Goal: Task Accomplishment & Management: Manage account settings

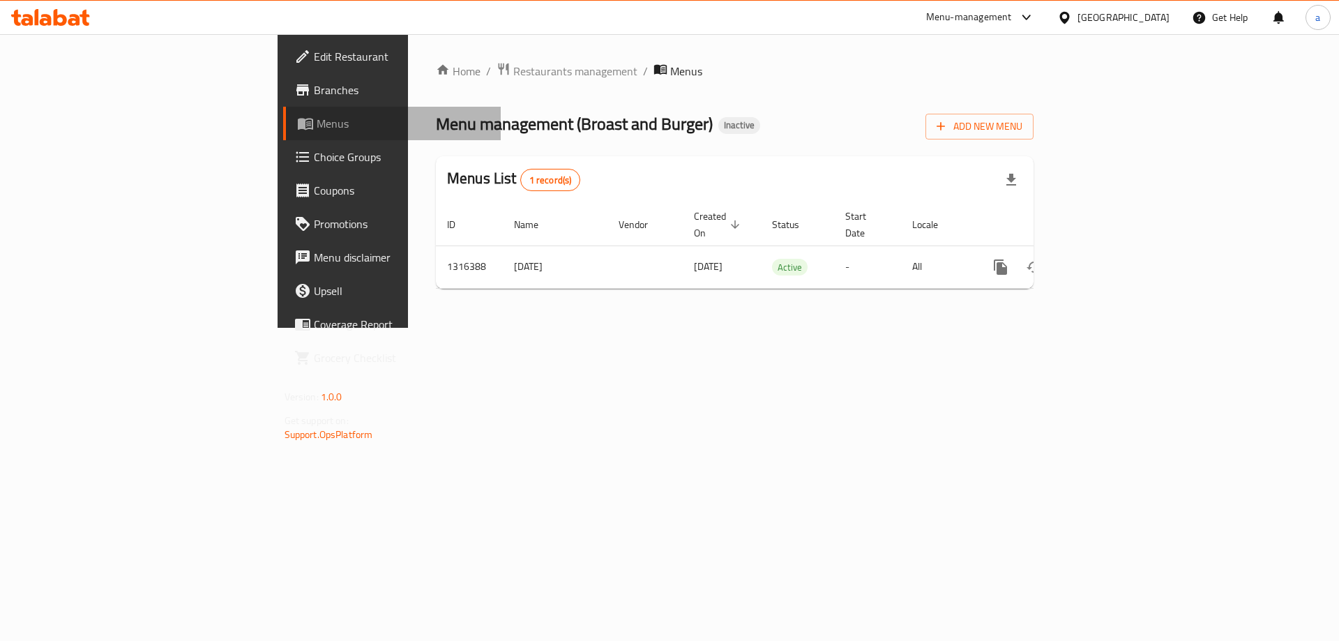
click at [317, 130] on span "Menus" at bounding box center [404, 123] width 174 height 17
click at [314, 98] on span "Branches" at bounding box center [402, 90] width 176 height 17
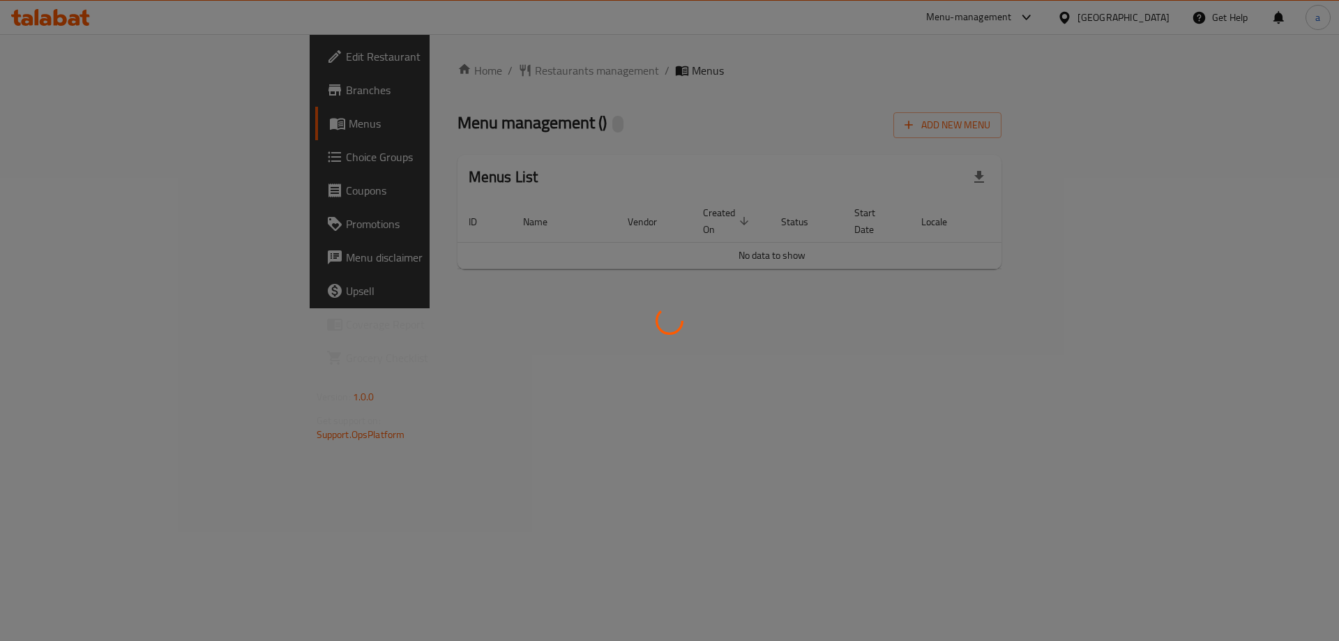
click at [59, 22] on div at bounding box center [669, 320] width 1339 height 641
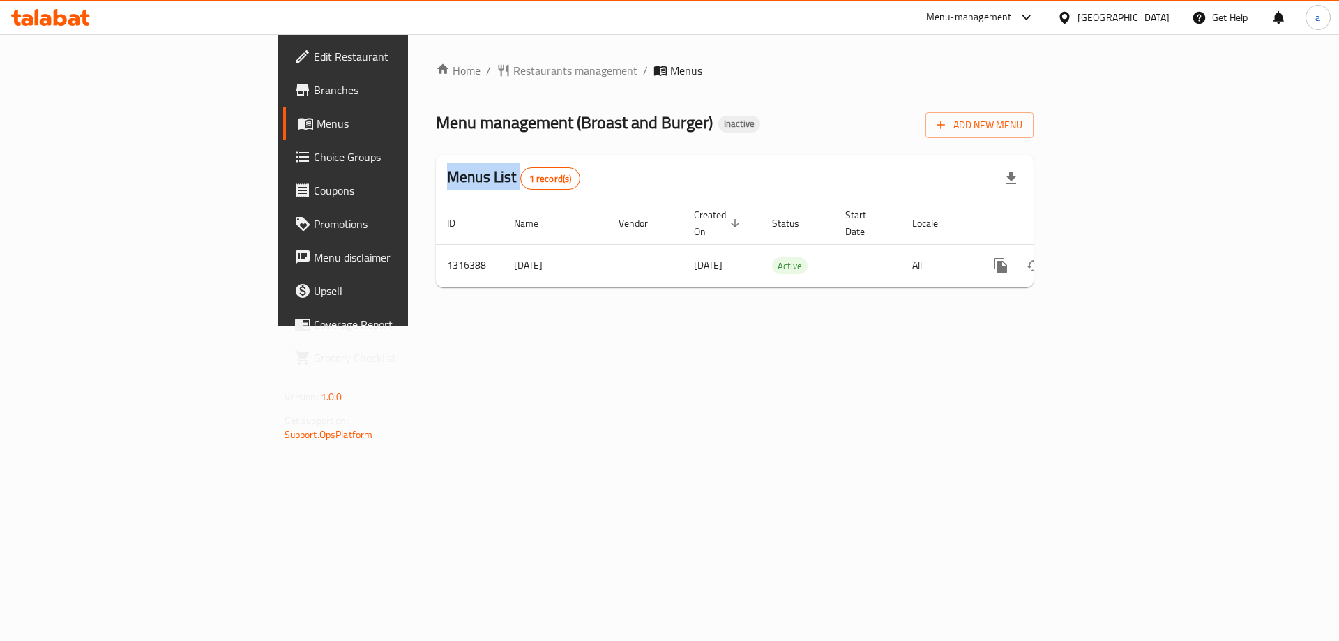
click at [59, 34] on div "​ Menu-management United Arab Emirates Get Help a Edit Restaurant Branches Menu…" at bounding box center [669, 337] width 1339 height 607
click at [59, 22] on icon at bounding box center [50, 17] width 79 height 17
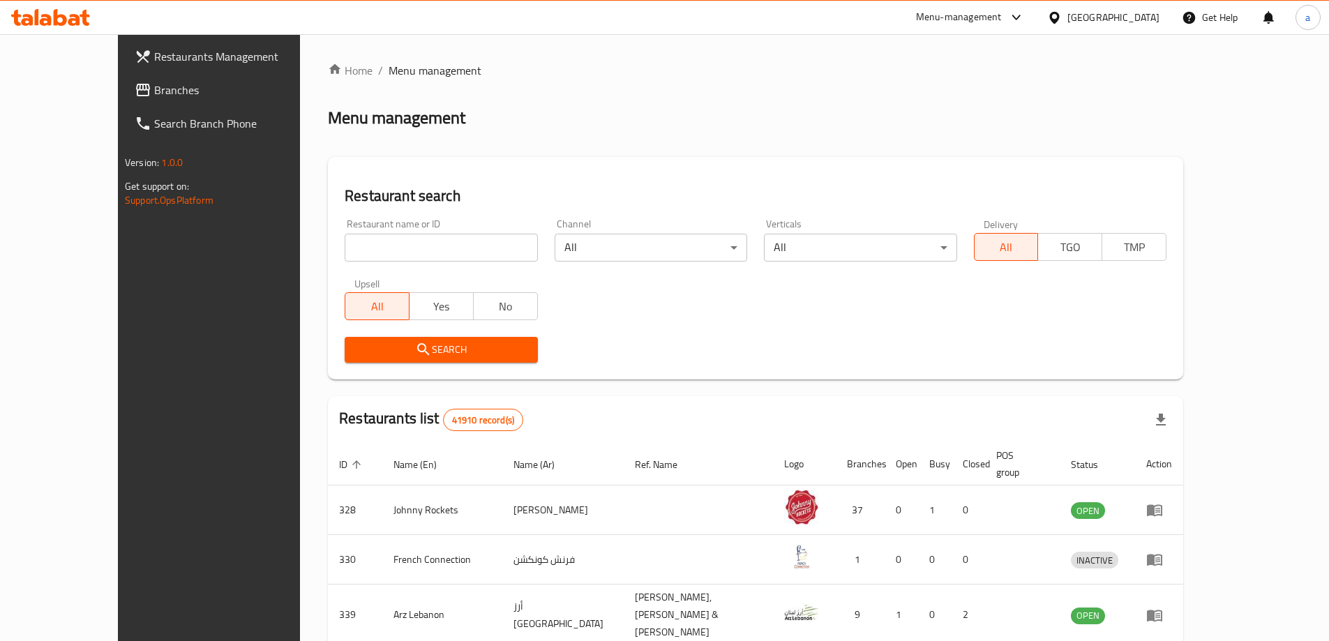
click at [128, 104] on link "Branches" at bounding box center [231, 89] width 216 height 33
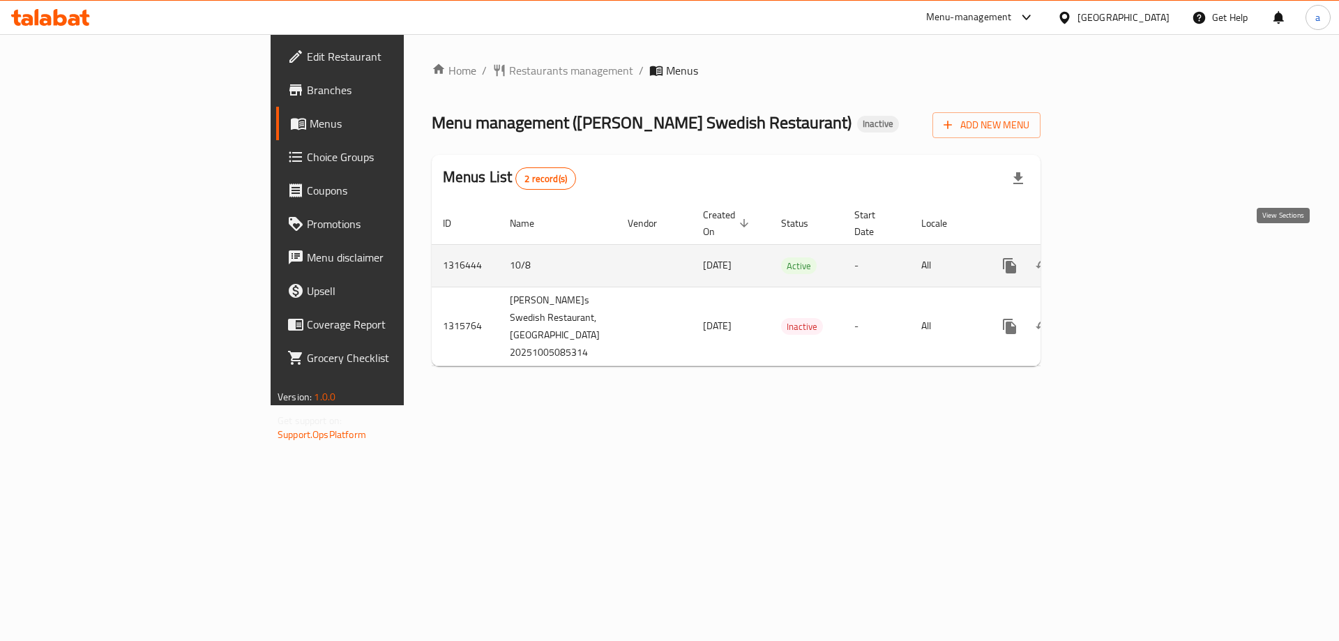
click at [1119, 257] on icon "enhanced table" at bounding box center [1110, 265] width 17 height 17
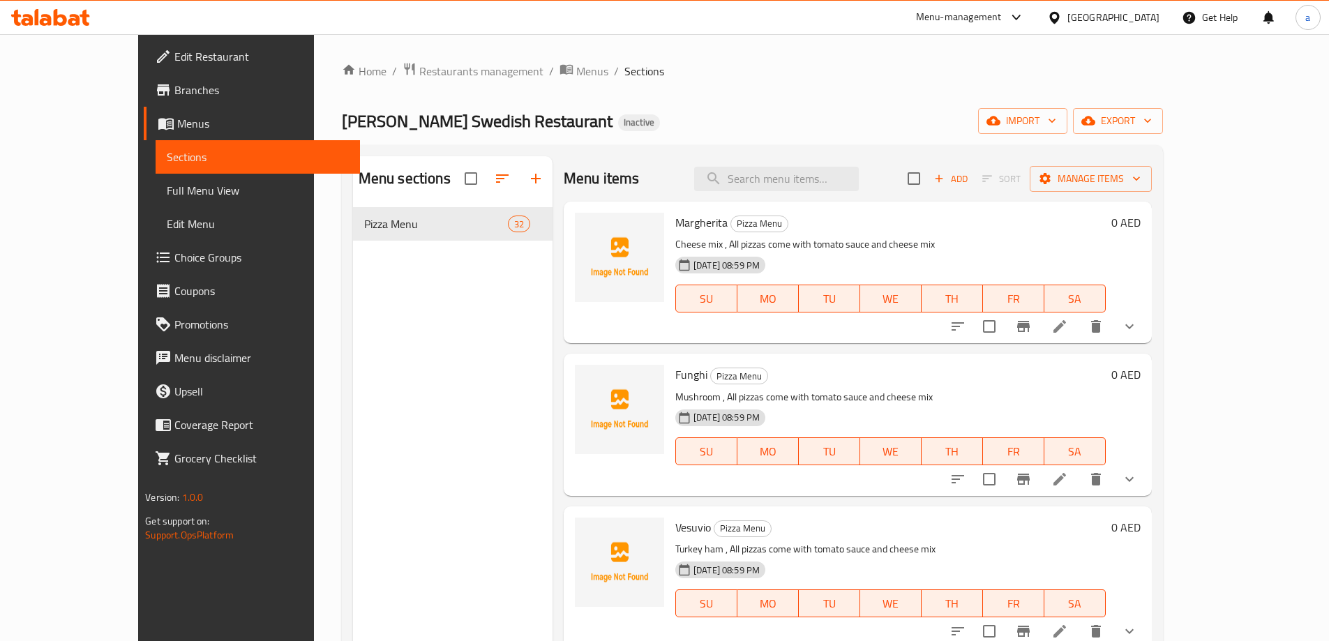
click at [167, 150] on span "Sections" at bounding box center [258, 157] width 182 height 17
click at [1067, 132] on button "import" at bounding box center [1022, 121] width 89 height 26
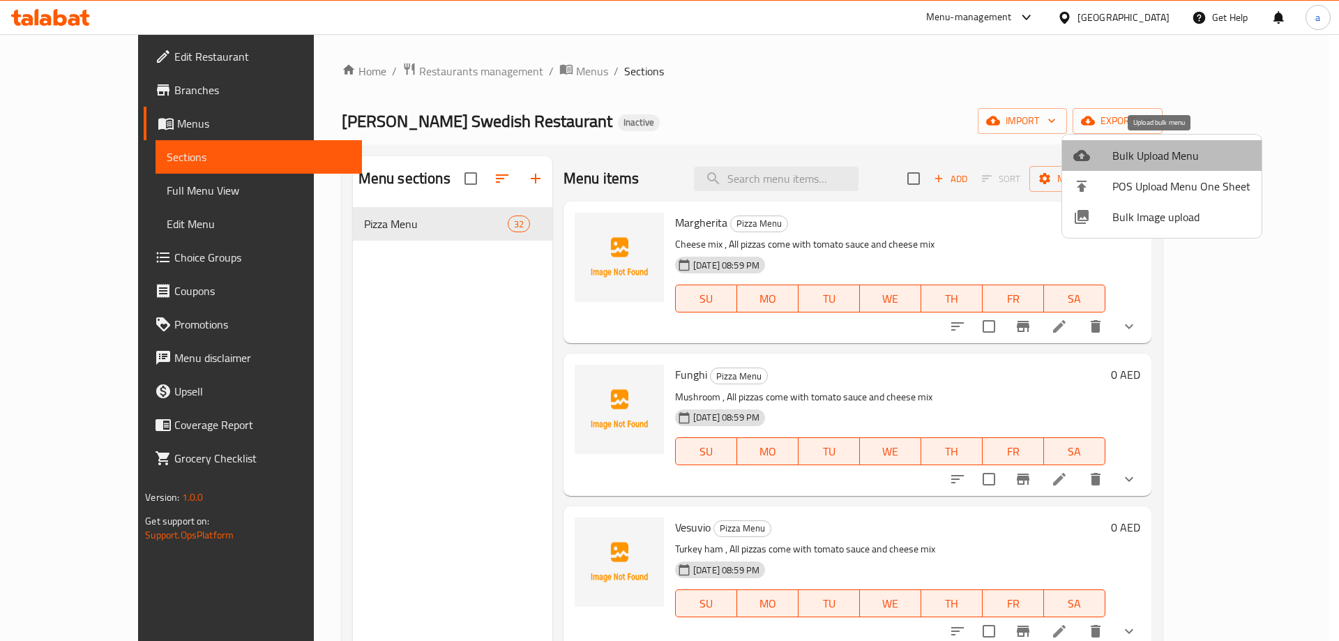
click at [1170, 156] on span "Bulk Upload Menu" at bounding box center [1182, 155] width 138 height 17
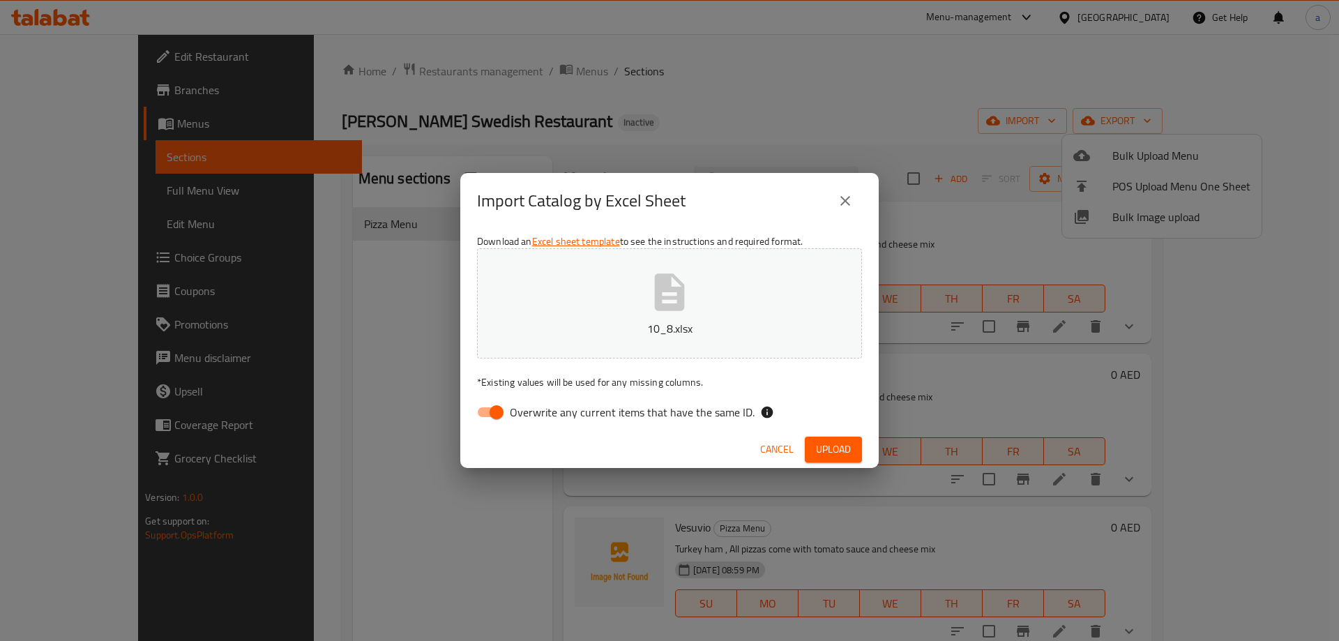
click at [492, 418] on input "Overwrite any current items that have the same ID." at bounding box center [497, 412] width 80 height 27
checkbox input "false"
click at [829, 453] on span "Upload" at bounding box center [833, 449] width 35 height 17
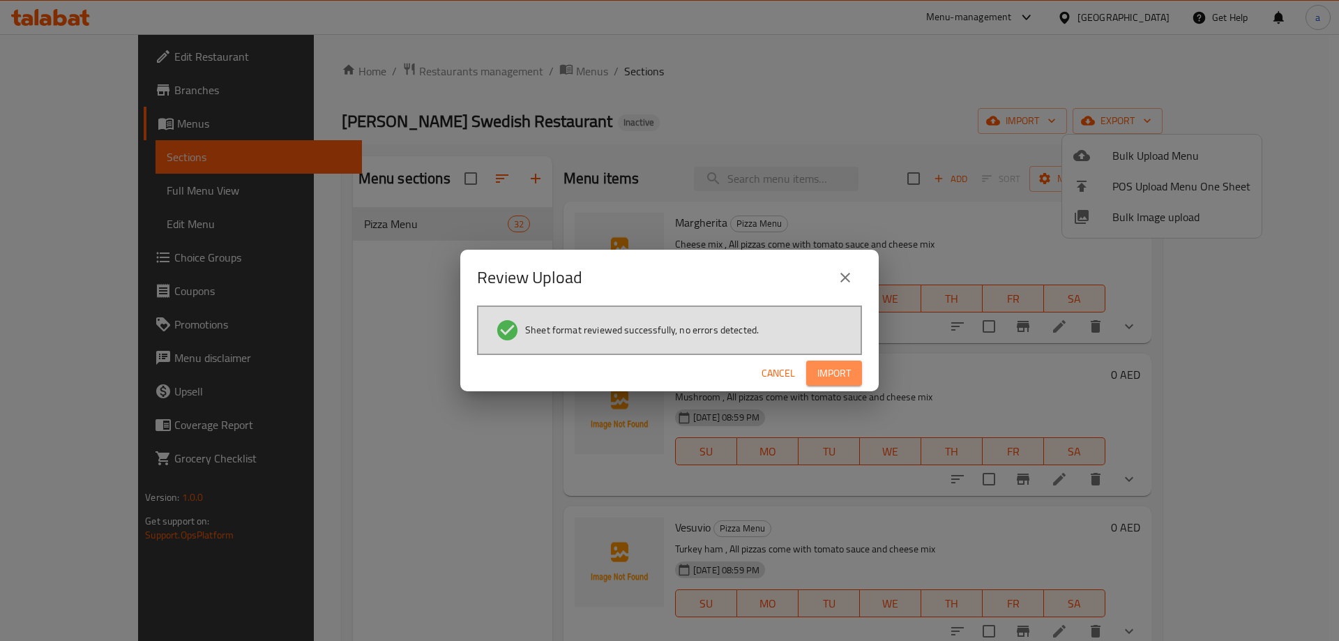
click at [825, 369] on span "Import" at bounding box center [834, 373] width 33 height 17
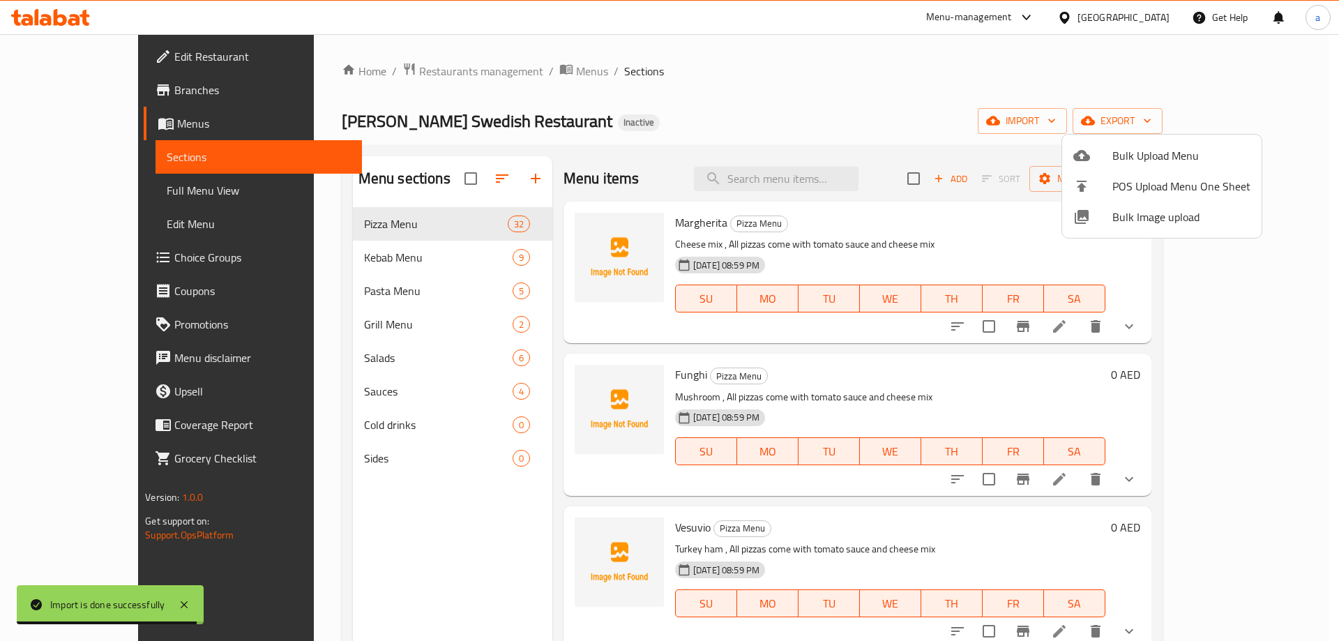
click at [315, 406] on div at bounding box center [669, 320] width 1339 height 641
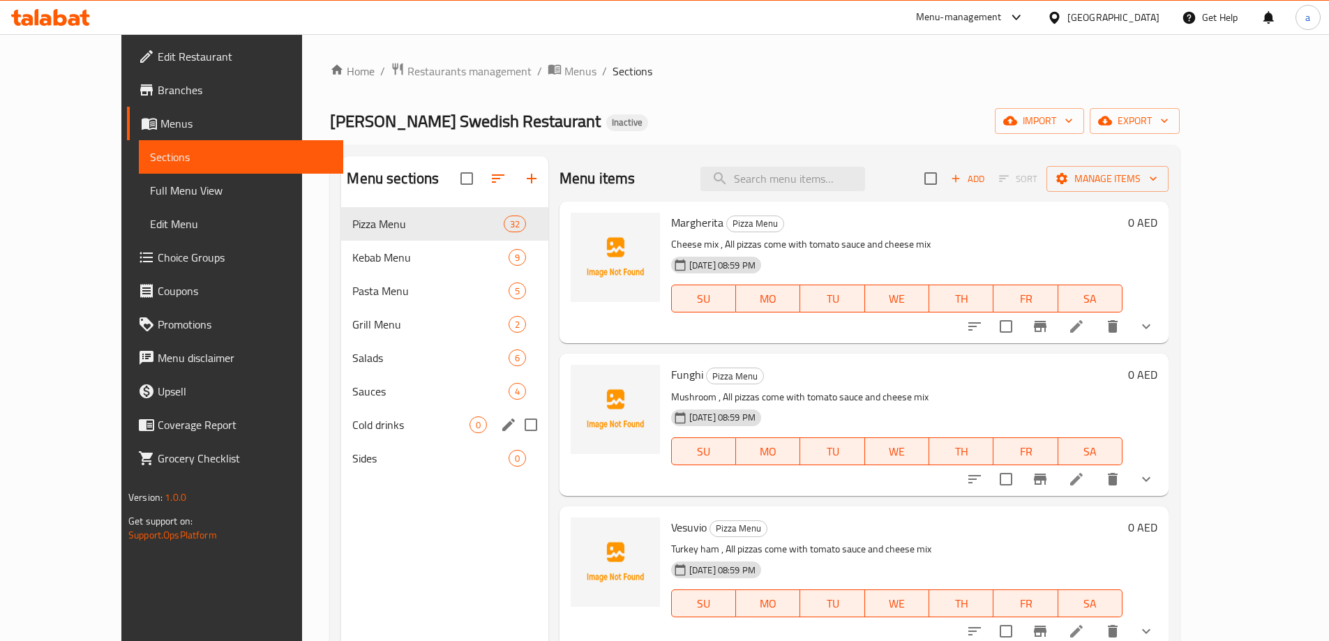
click at [516, 427] on input "Menu sections" at bounding box center [530, 424] width 29 height 29
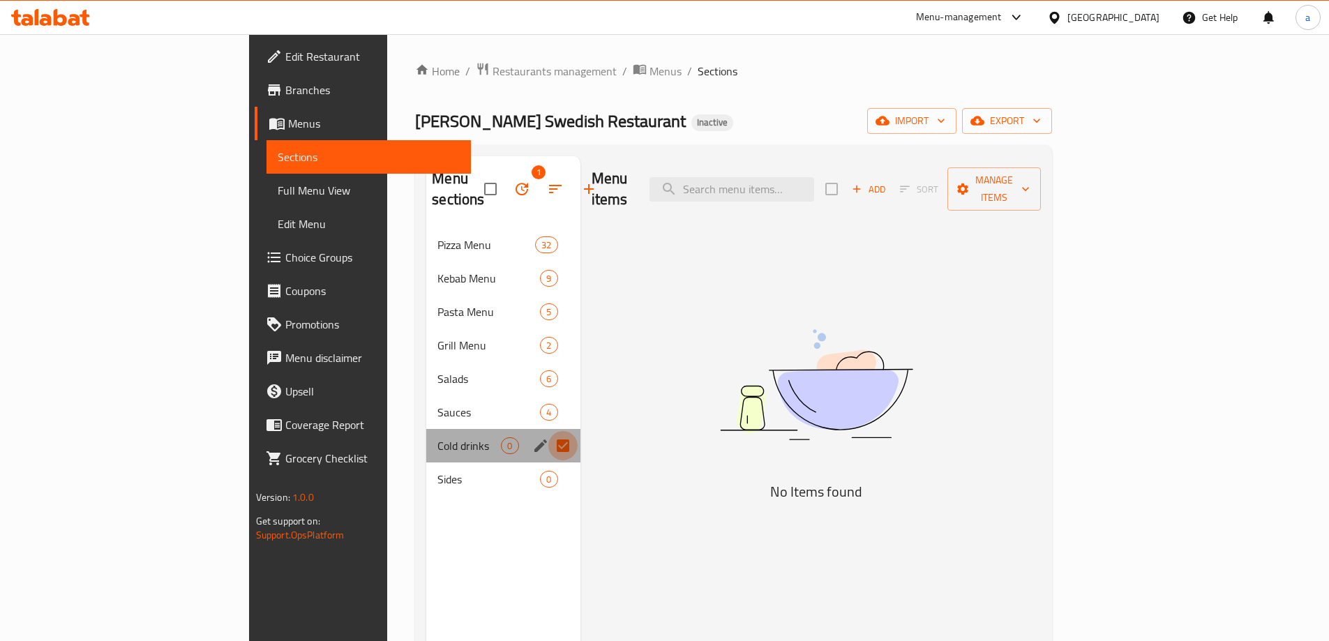
click at [548, 431] on input "Menu sections" at bounding box center [562, 445] width 29 height 29
checkbox input "false"
click at [534, 439] on icon "edit" at bounding box center [540, 445] width 13 height 13
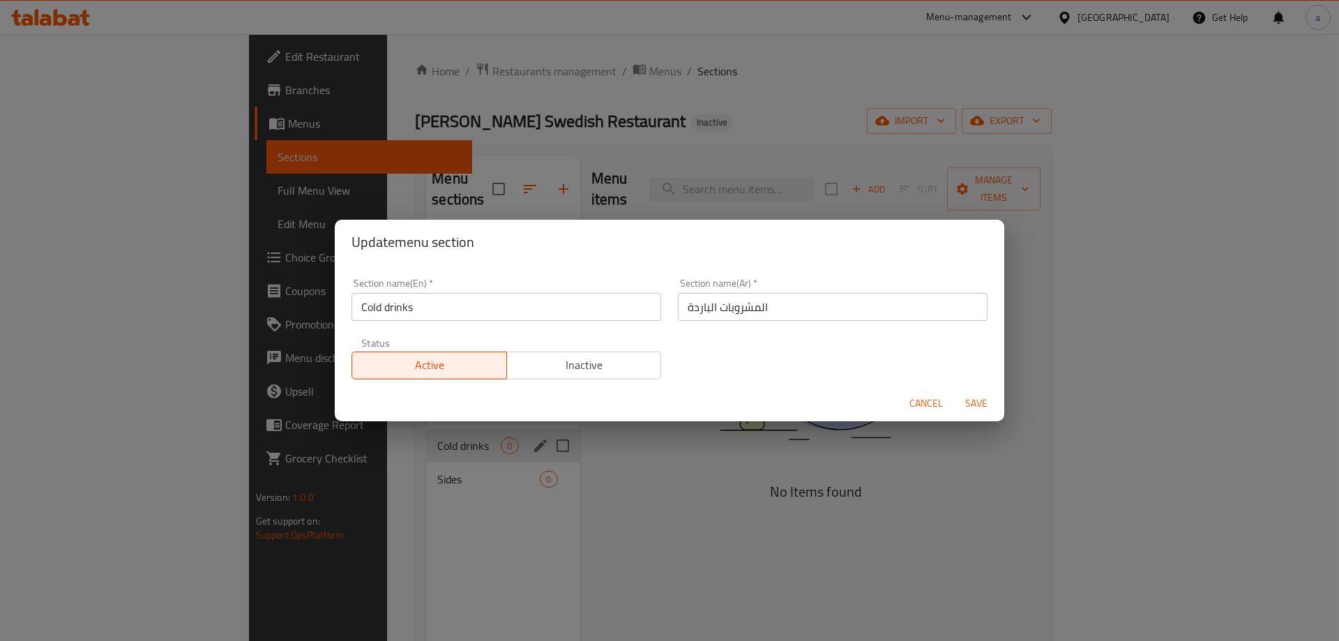
click at [925, 396] on span "Cancel" at bounding box center [926, 403] width 33 height 17
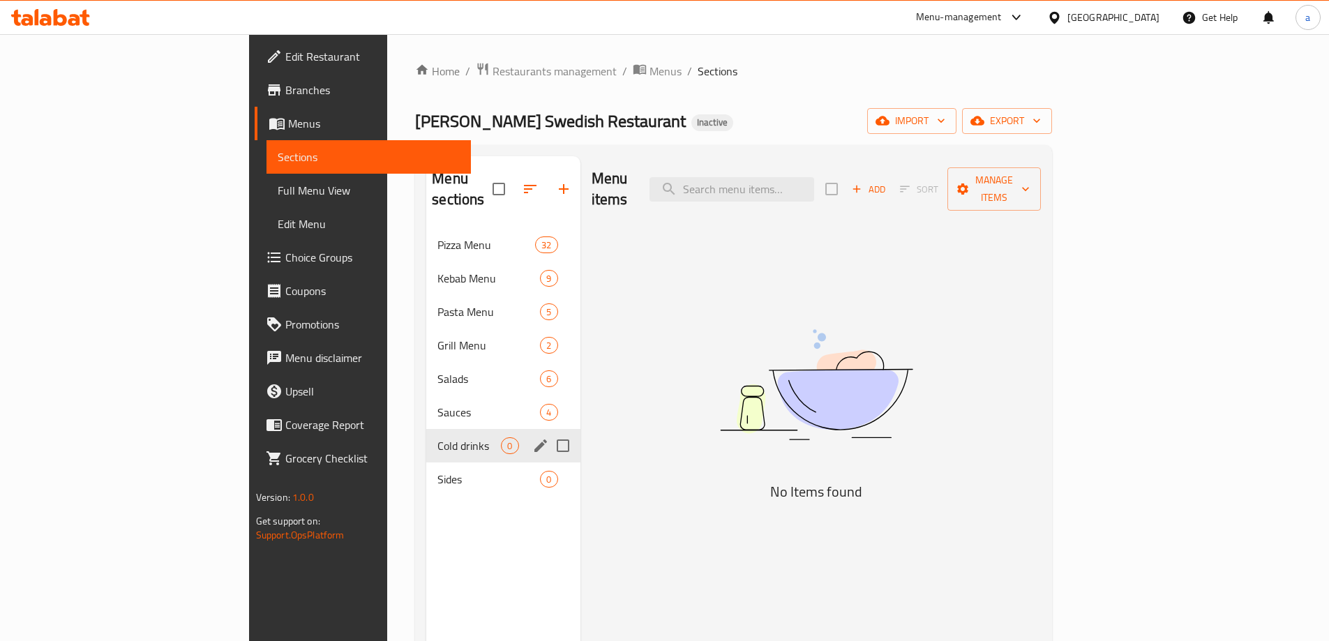
click at [548, 431] on input "Menu sections" at bounding box center [562, 445] width 29 height 29
checkbox input "true"
click at [505, 174] on button "button" at bounding box center [521, 188] width 33 height 33
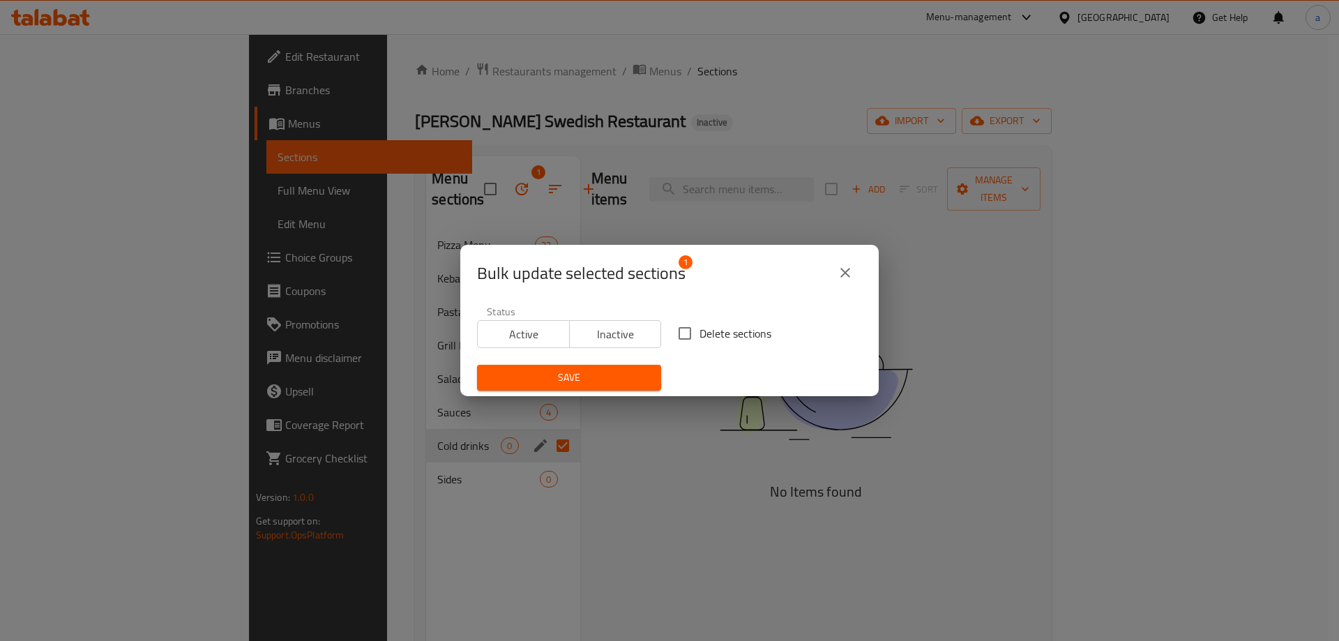
click at [687, 327] on input "Delete sections" at bounding box center [684, 333] width 29 height 29
checkbox input "true"
click at [646, 368] on button "Save" at bounding box center [569, 378] width 184 height 26
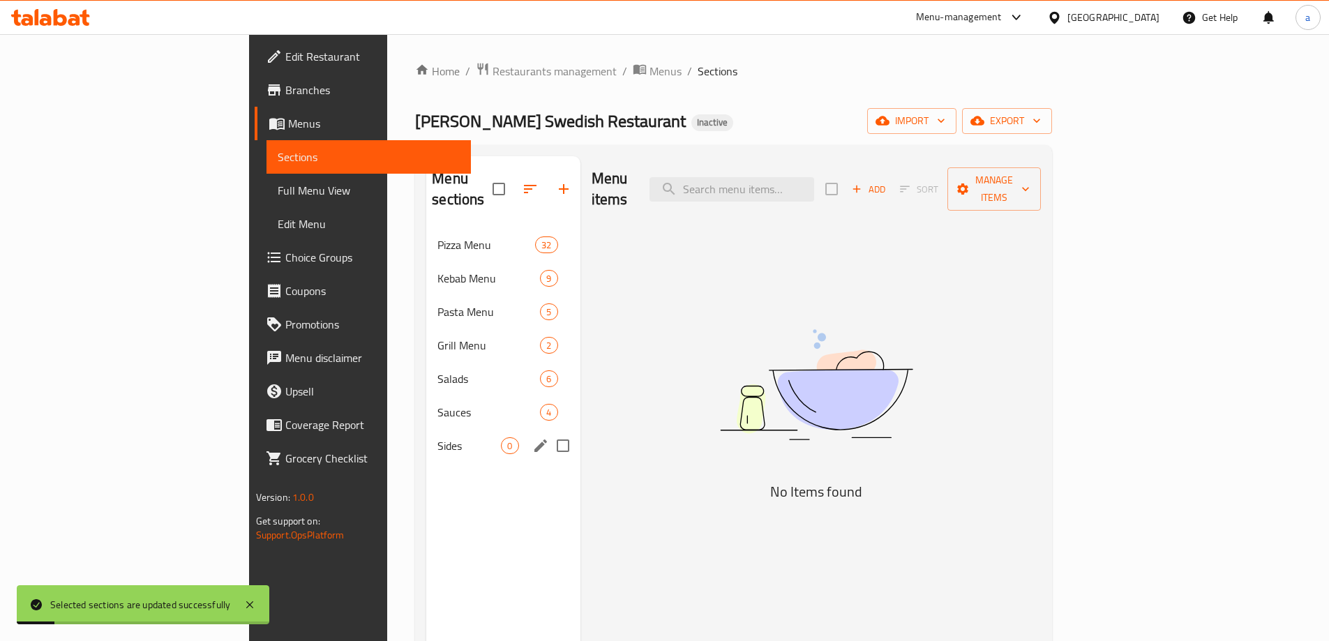
click at [548, 431] on input "Menu sections" at bounding box center [562, 445] width 29 height 29
checkbox input "true"
click at [539, 175] on button "button" at bounding box center [555, 188] width 33 height 33
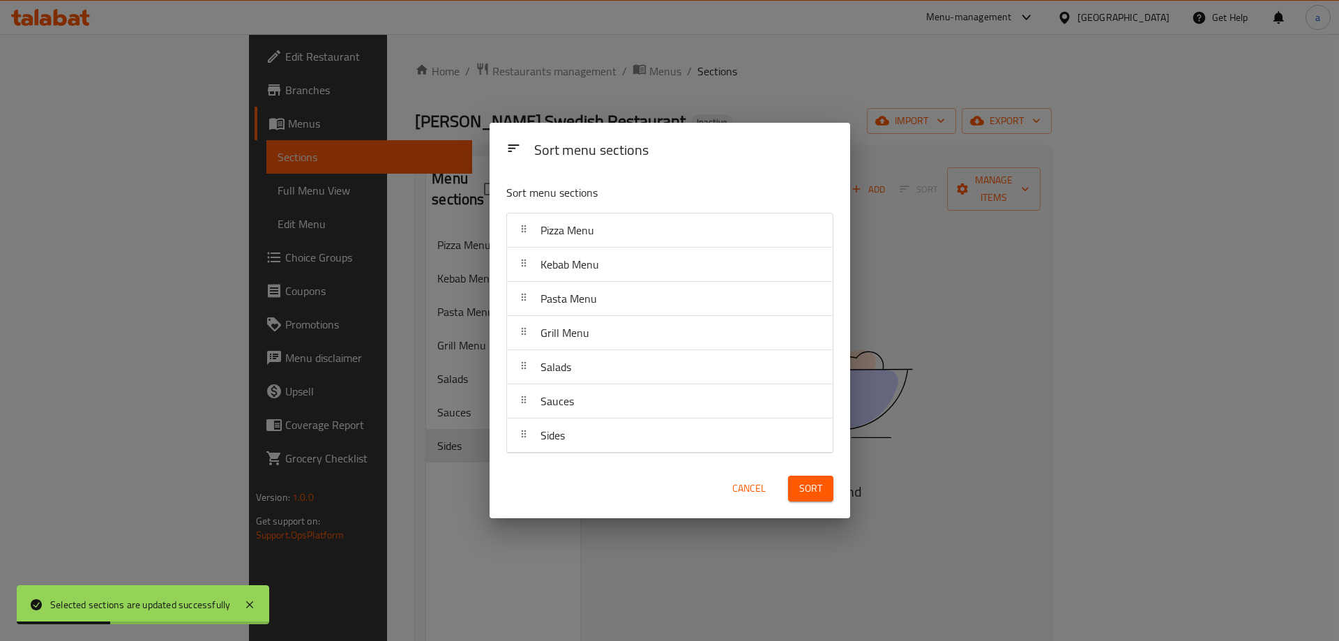
click at [449, 222] on div "Sort menu sections Sort menu sections Pizza Menu Kebab Menu Pasta Menu Grill Me…" at bounding box center [669, 320] width 1339 height 641
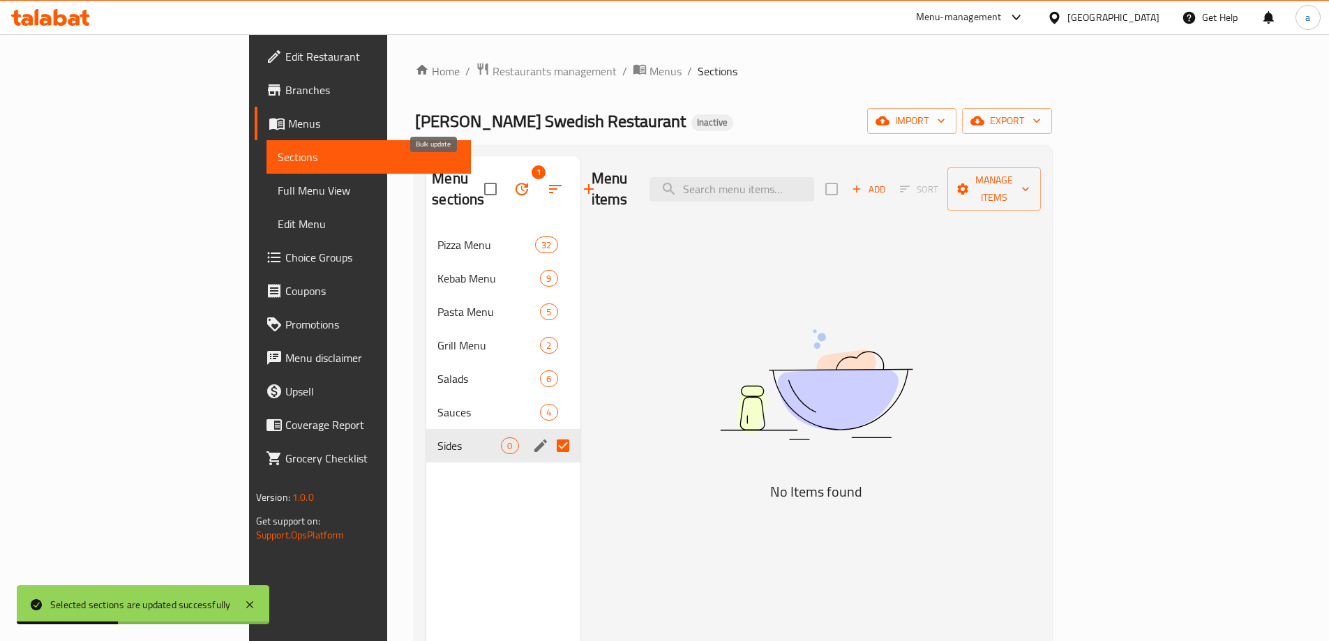
click at [513, 181] on icon "button" at bounding box center [521, 189] width 17 height 17
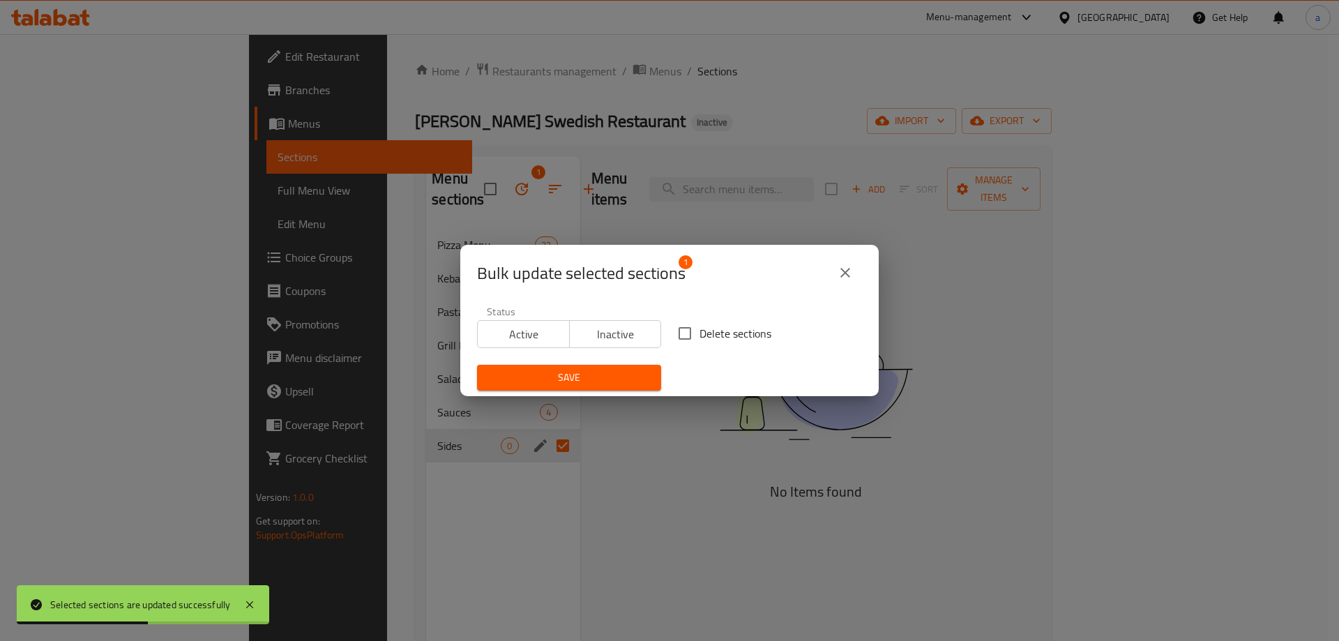
click at [682, 334] on input "Delete sections" at bounding box center [684, 333] width 29 height 29
checkbox input "true"
click at [618, 370] on span "Save" at bounding box center [569, 377] width 162 height 17
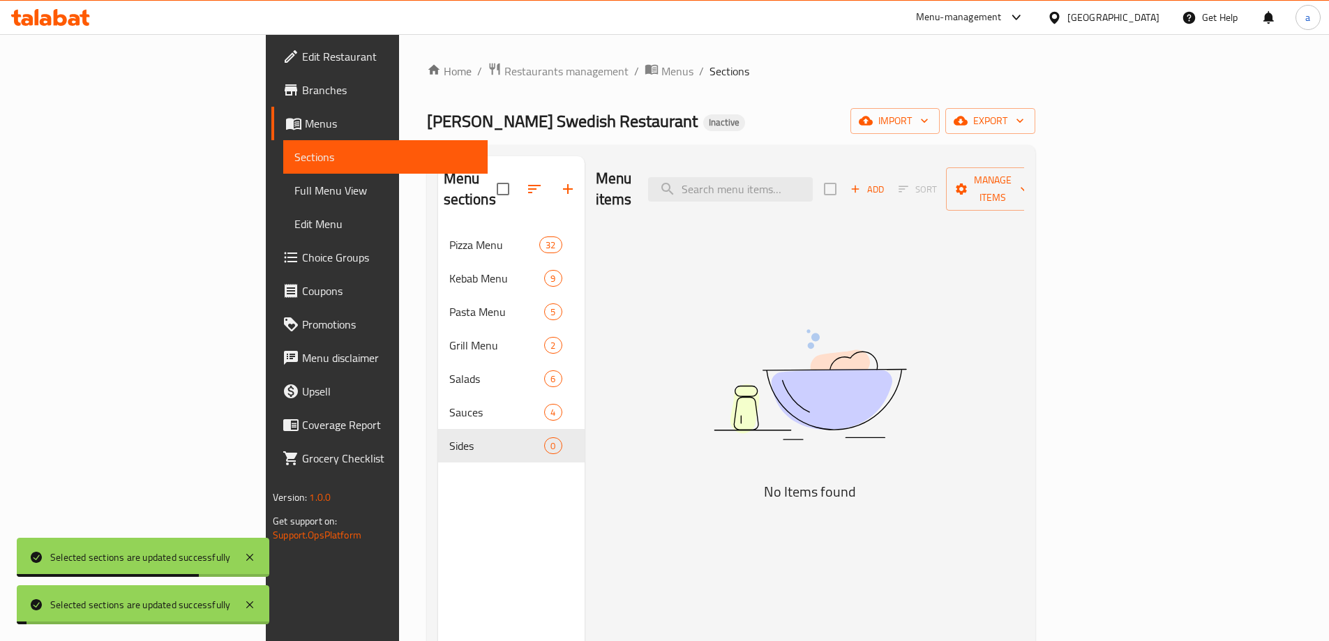
click at [438, 487] on div "Menu sections Pizza Menu 32 Kebab Menu 9 Pasta Menu 5 Grill Menu 2 Salads 6 Sau…" at bounding box center [511, 476] width 146 height 641
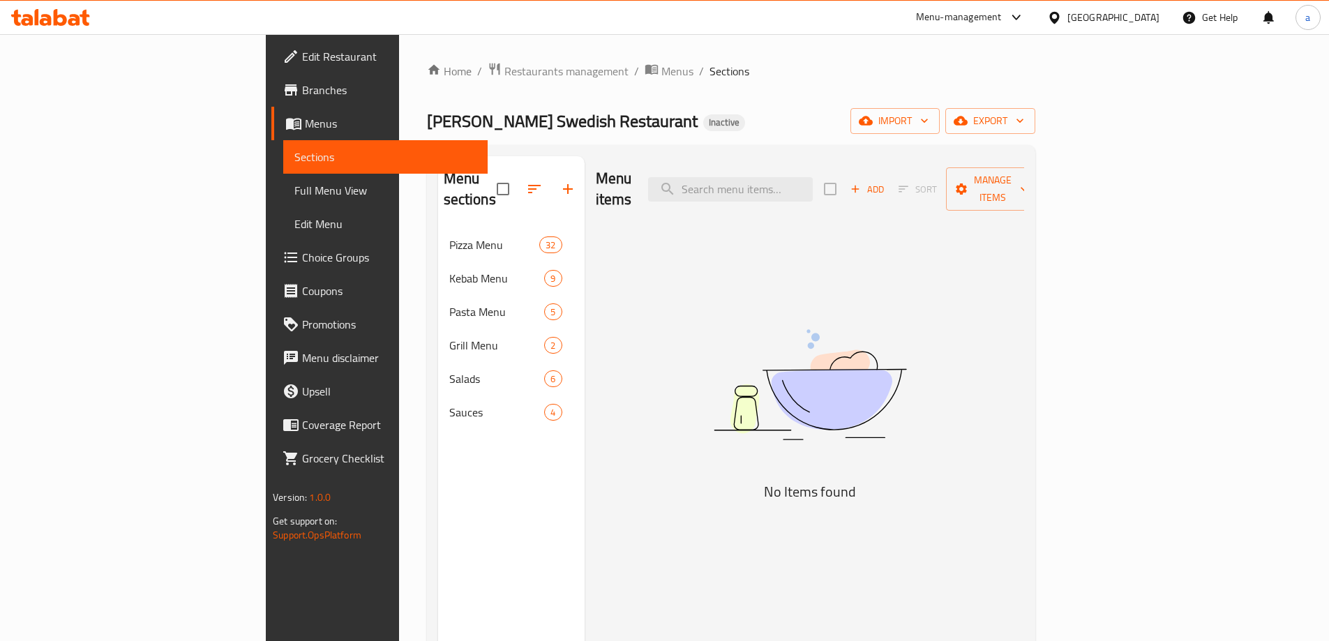
click at [294, 195] on span "Full Menu View" at bounding box center [385, 190] width 182 height 17
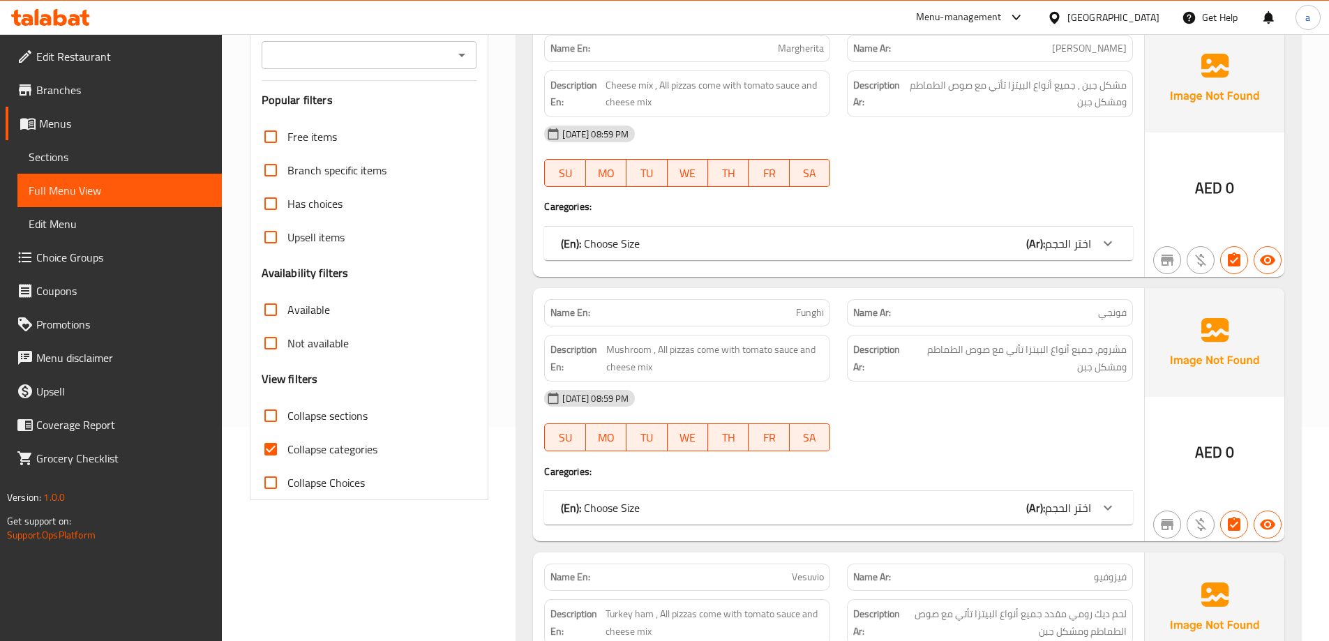
scroll to position [279, 0]
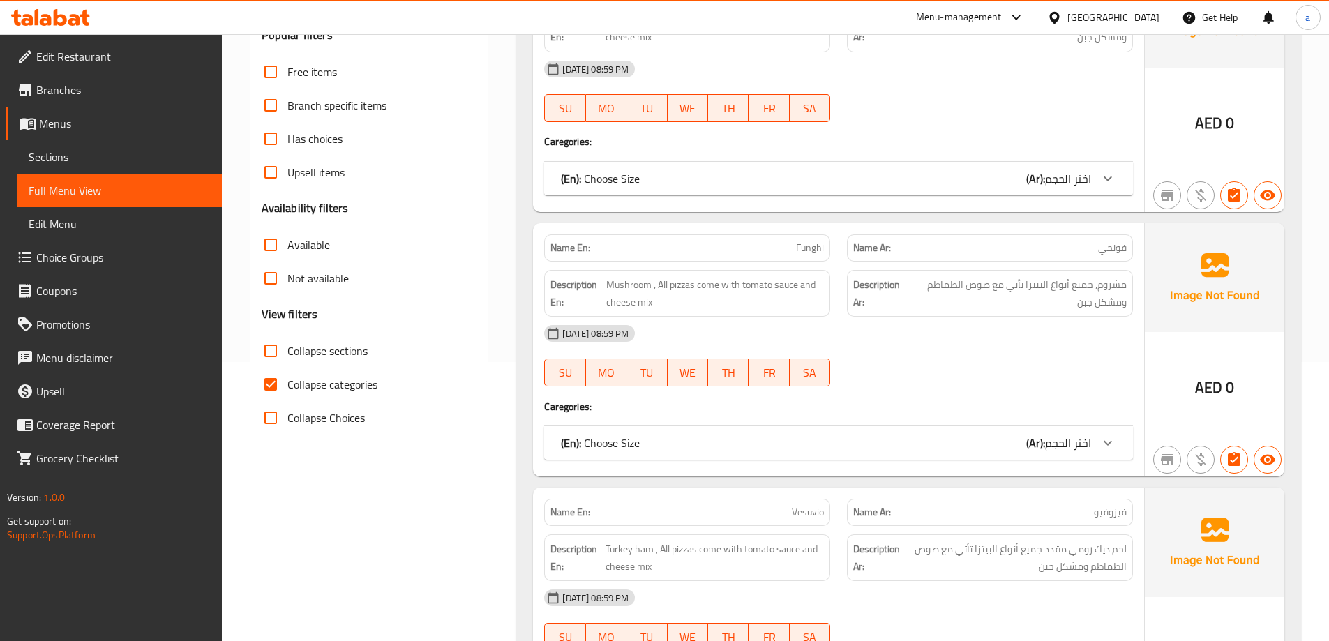
click at [274, 379] on input "Collapse categories" at bounding box center [270, 384] width 33 height 33
checkbox input "false"
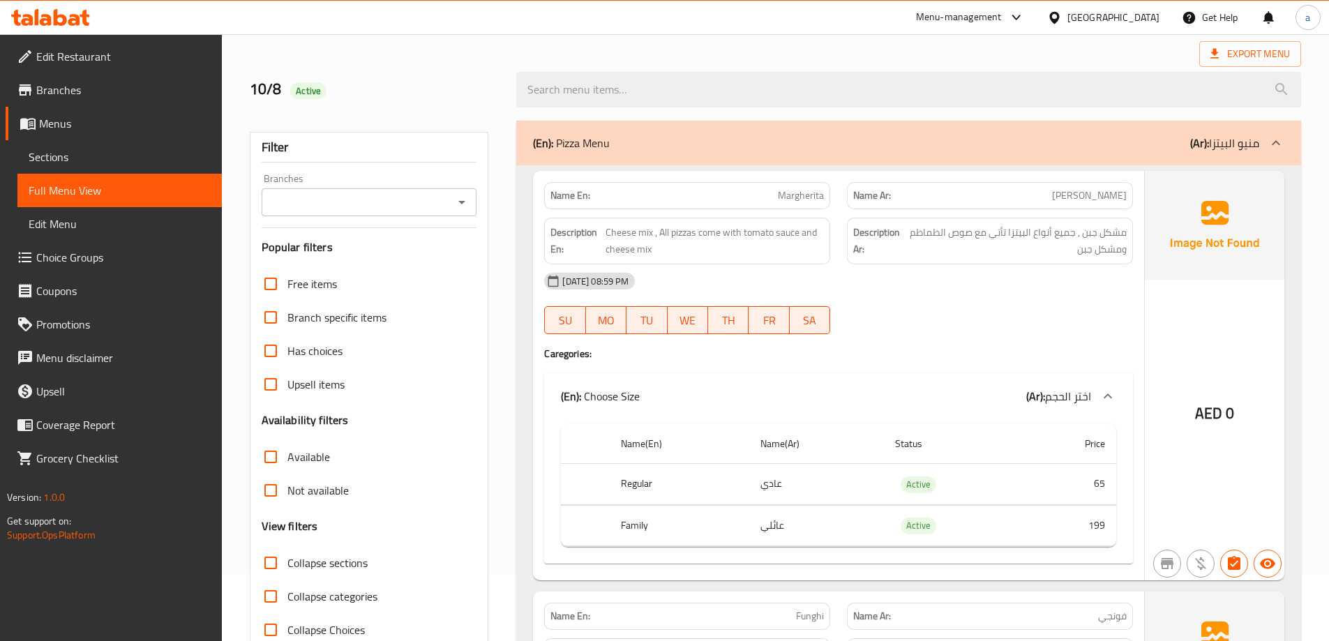
scroll to position [140, 0]
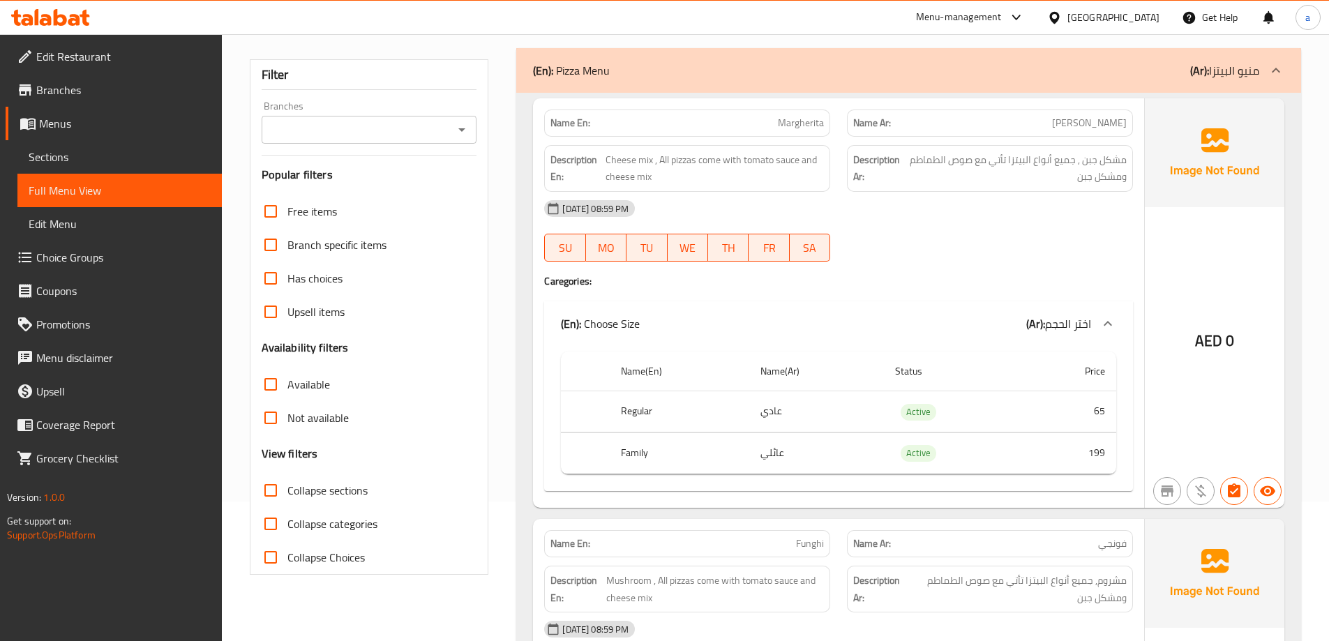
click at [268, 492] on input "Collapse sections" at bounding box center [270, 490] width 33 height 33
checkbox input "true"
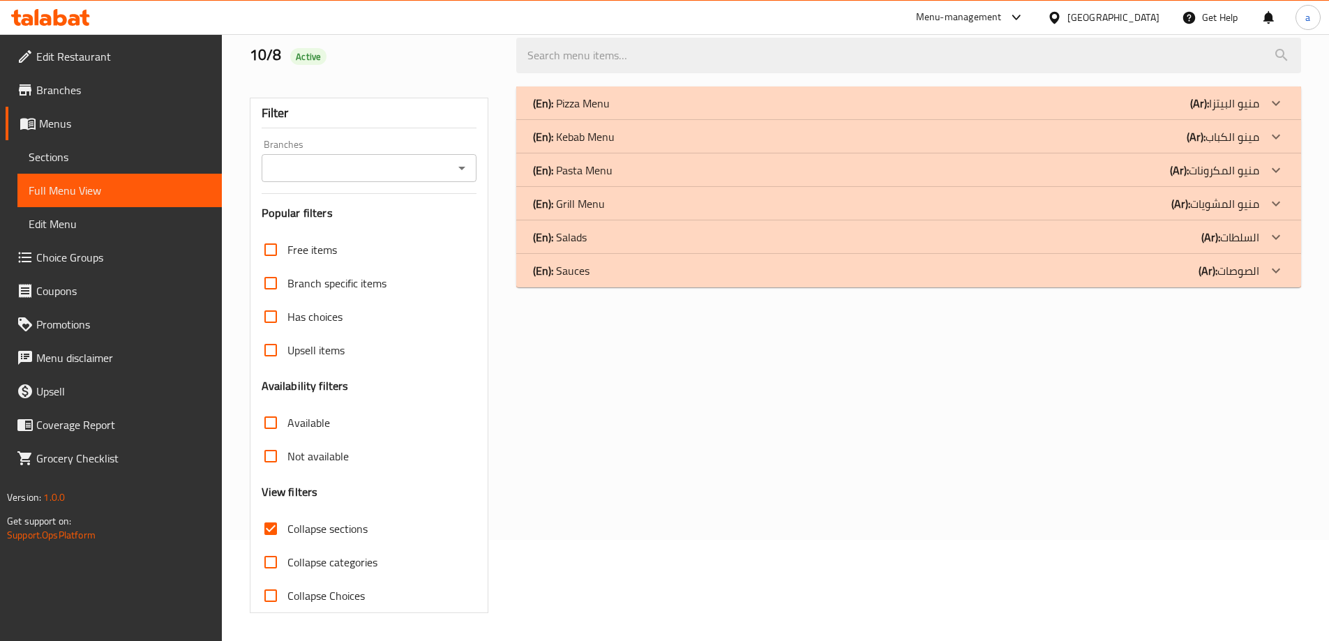
scroll to position [101, 0]
click at [1256, 137] on p "(Ar): مينو الكباب" at bounding box center [1223, 136] width 73 height 17
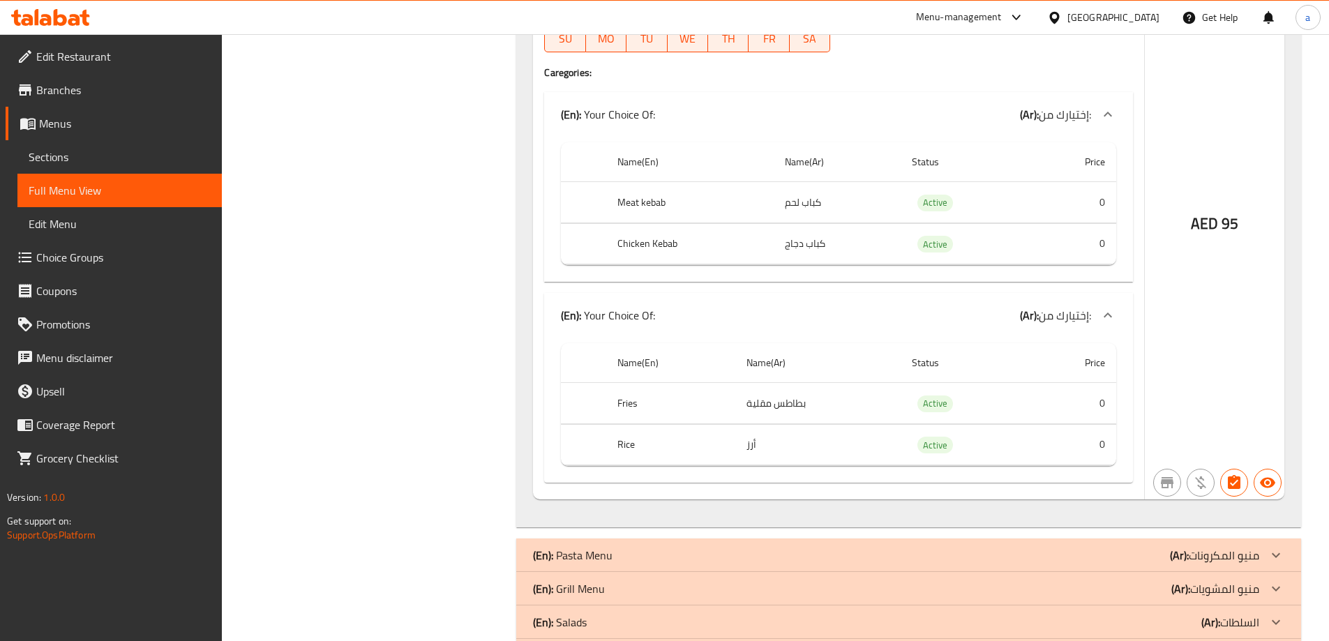
scroll to position [2889, 0]
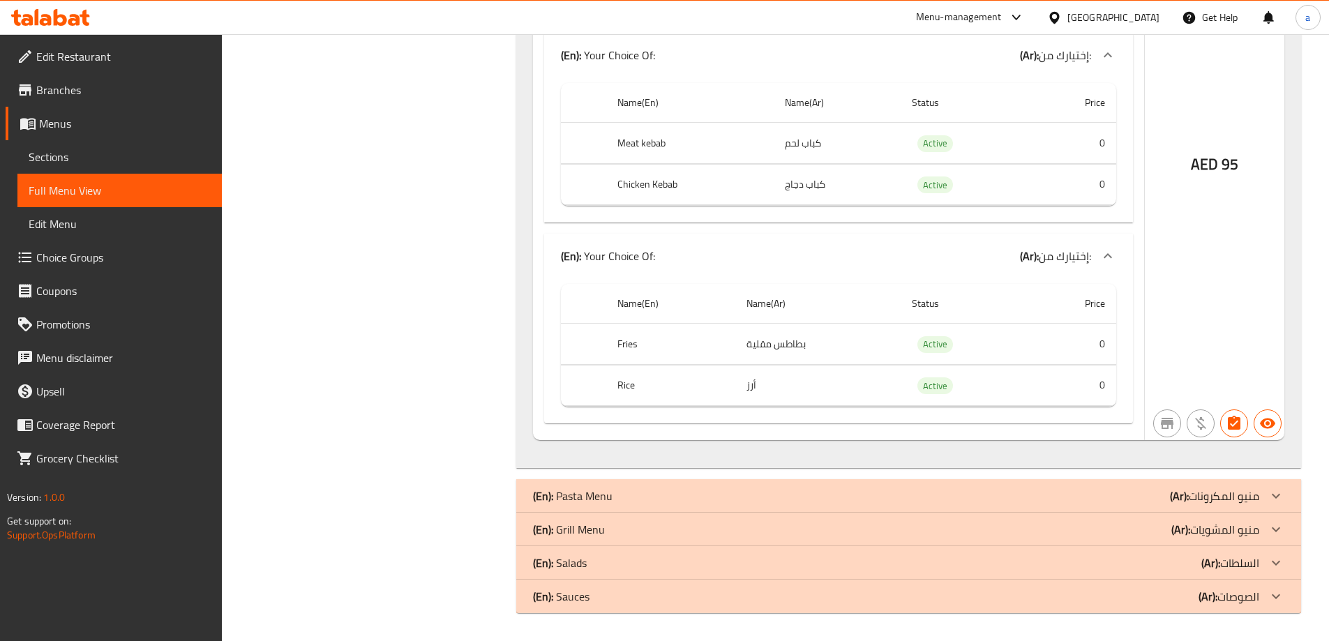
click at [1249, 490] on p "(Ar): منيو المكرونات" at bounding box center [1214, 496] width 89 height 17
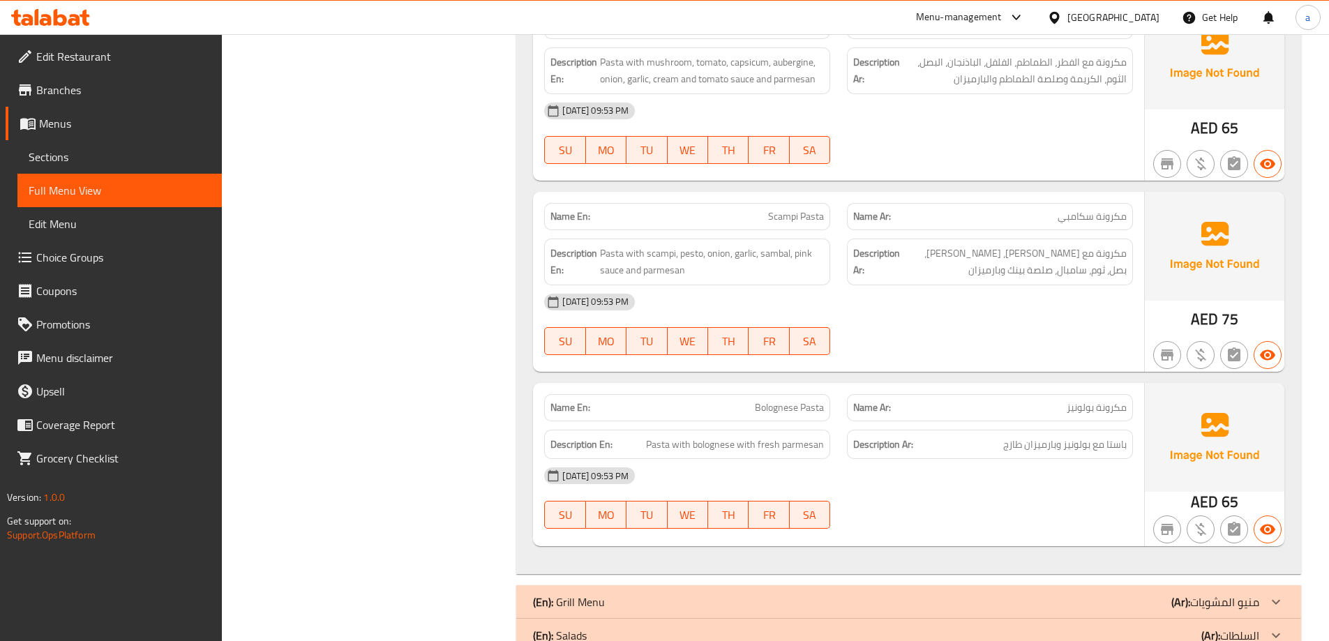
scroll to position [3890, 0]
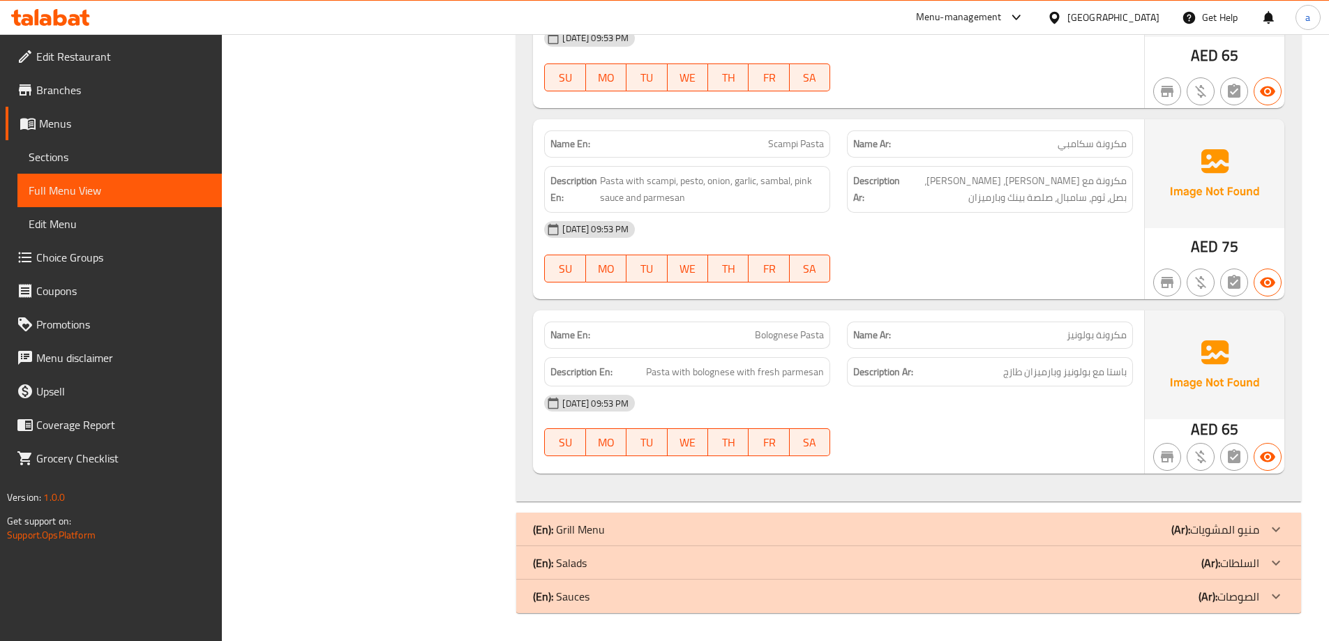
click at [1254, 525] on p "(Ar): منيو المشويات" at bounding box center [1215, 529] width 88 height 17
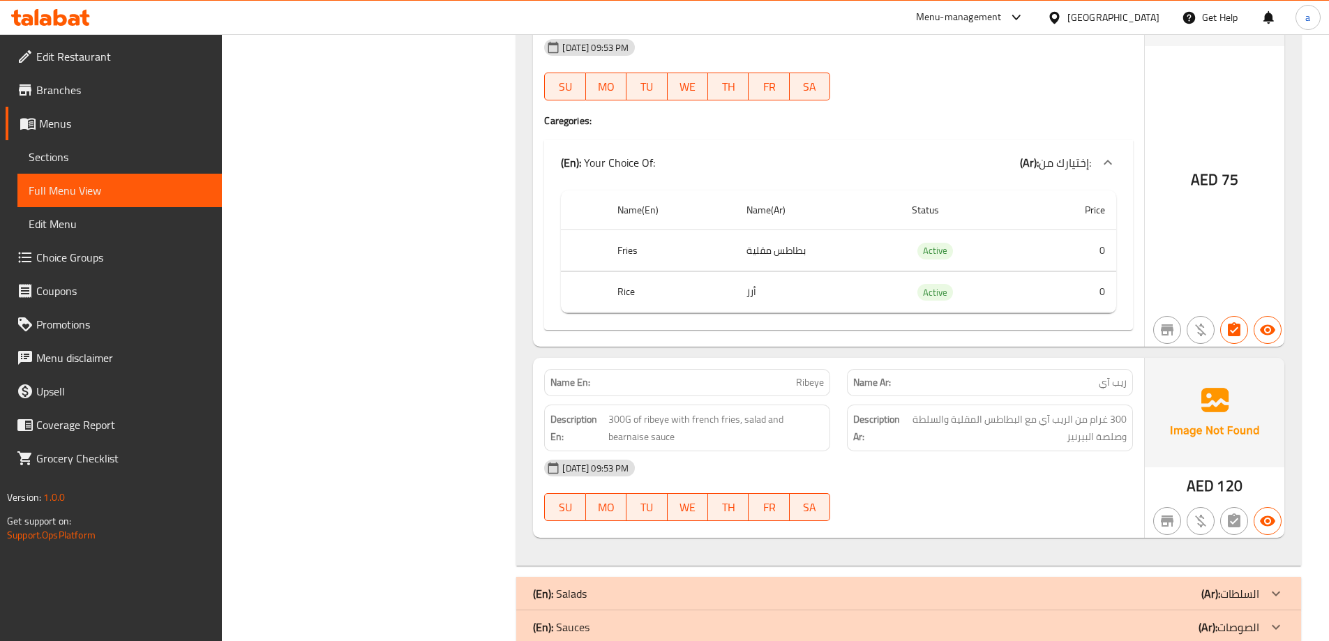
scroll to position [4546, 0]
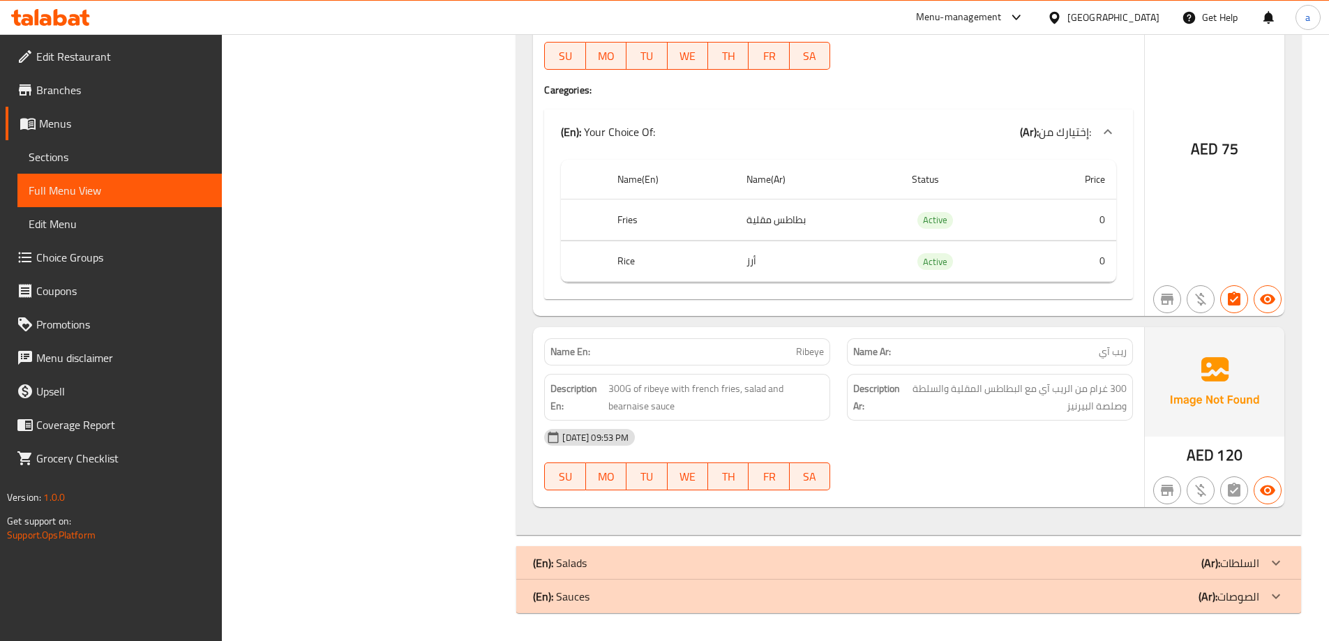
click at [1273, 556] on icon at bounding box center [1276, 563] width 17 height 17
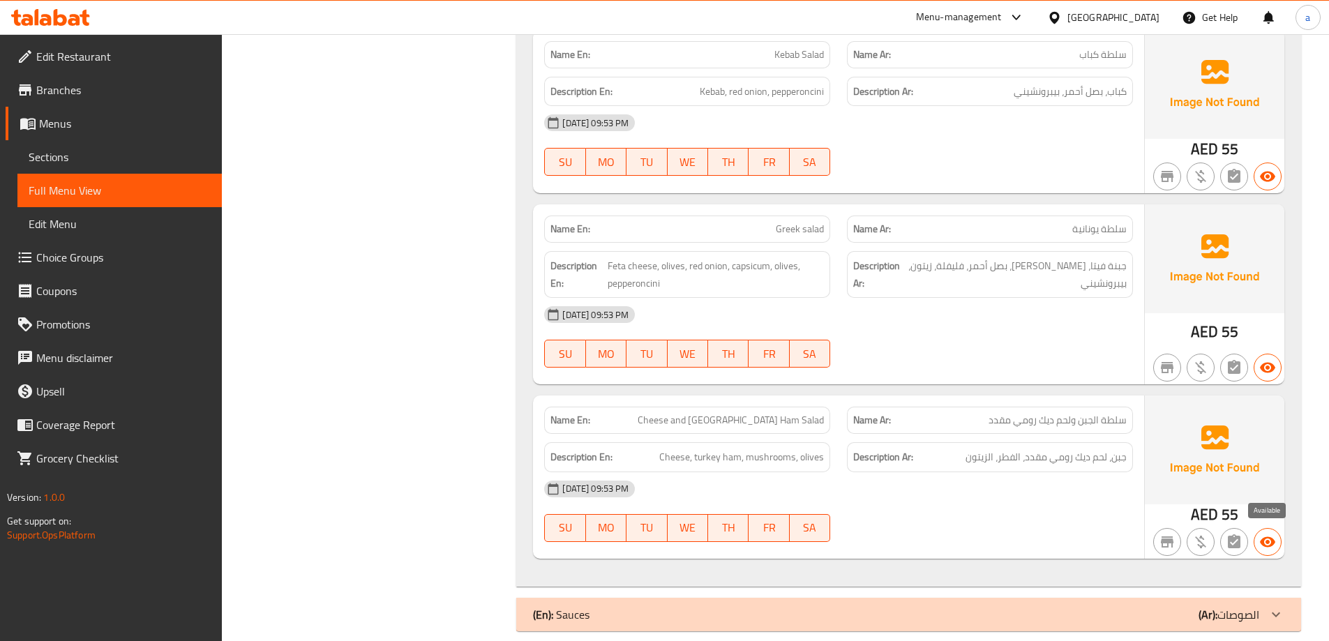
scroll to position [5688, 0]
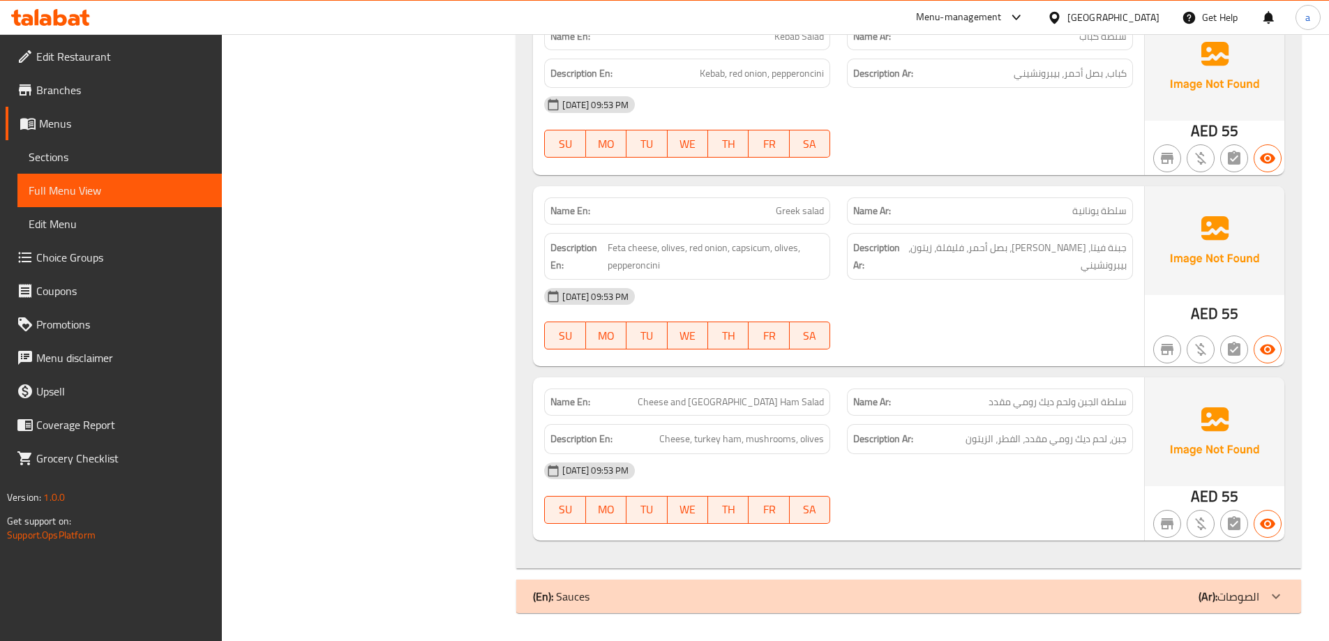
click at [1276, 592] on icon at bounding box center [1276, 596] width 17 height 17
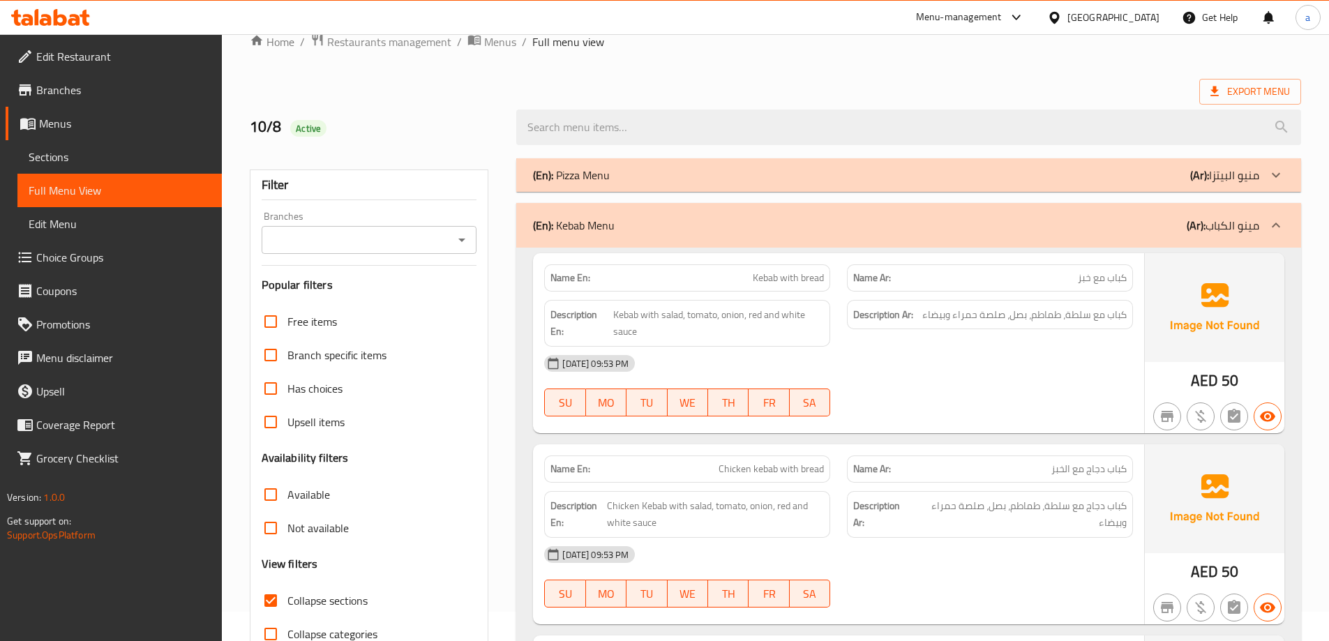
scroll to position [0, 0]
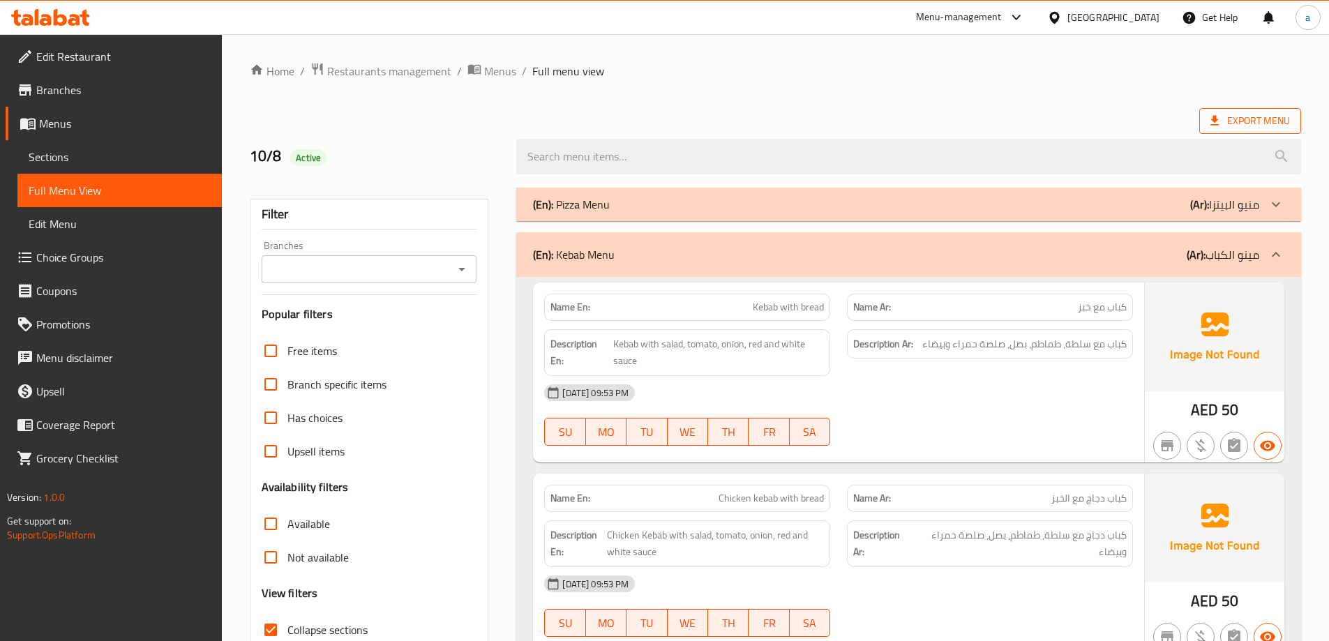
click at [1254, 130] on span "Export Menu" at bounding box center [1250, 121] width 102 height 26
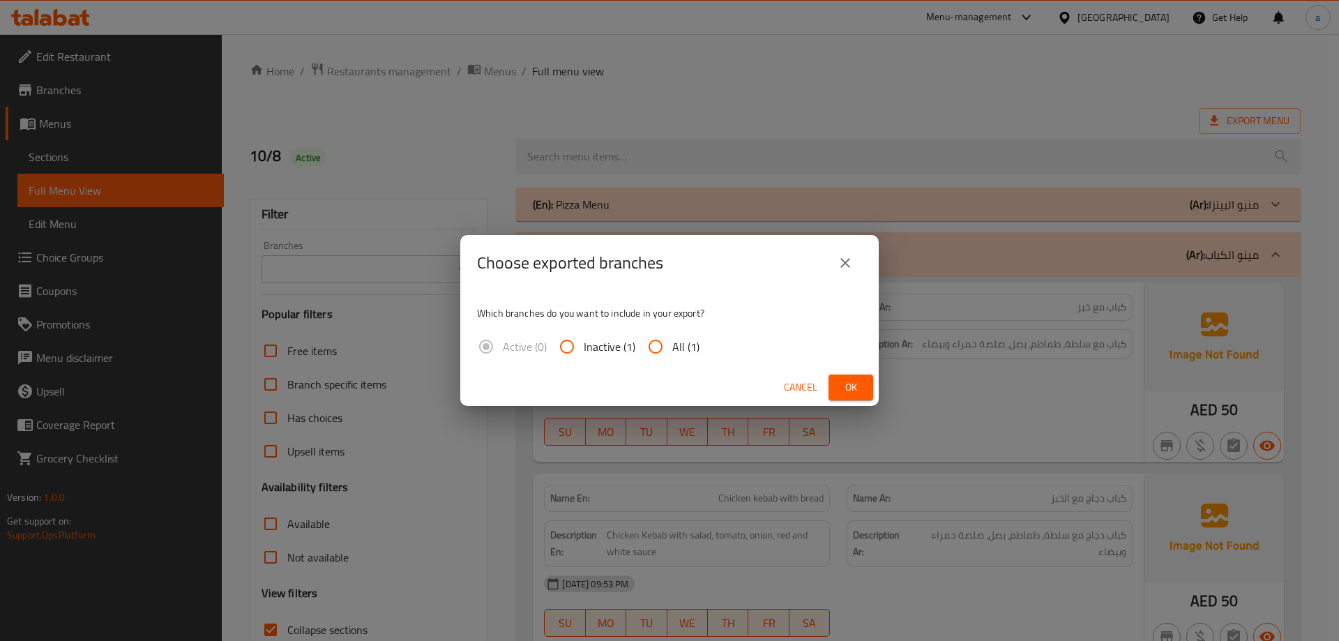
click at [641, 340] on input "All (1)" at bounding box center [655, 346] width 33 height 33
radio input "true"
click at [850, 379] on span "Ok" at bounding box center [851, 387] width 22 height 17
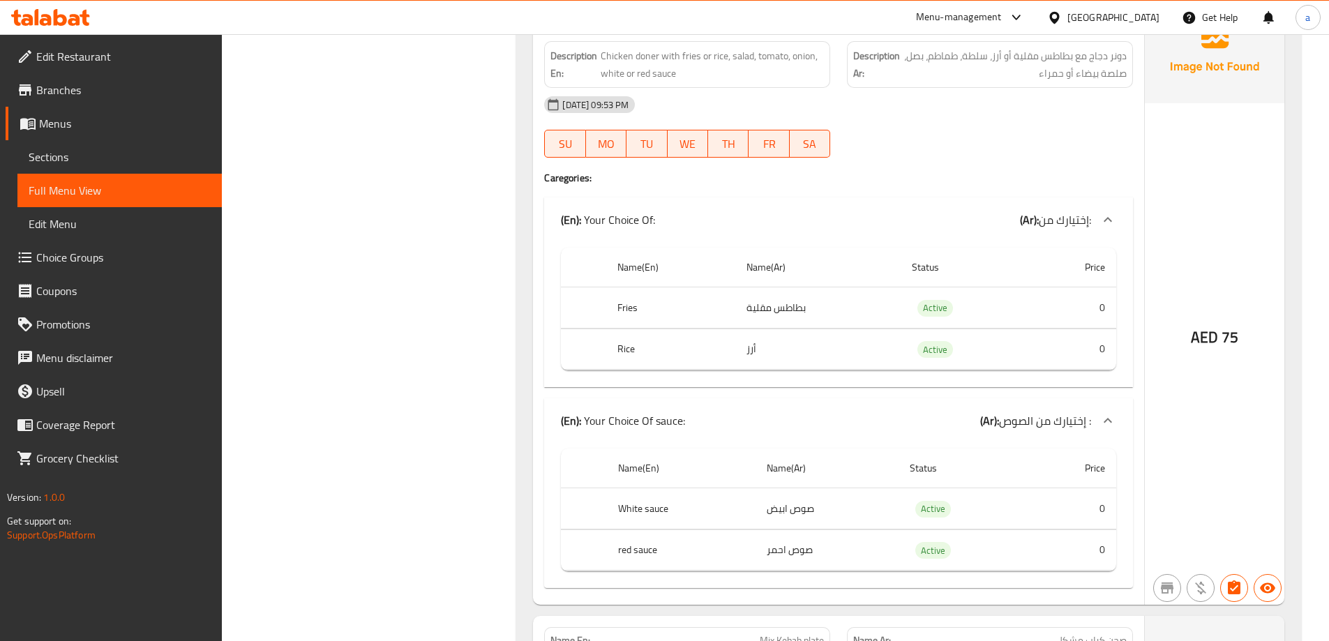
scroll to position [1883, 0]
